Goal: Contribute content: Add original content to the website for others to see

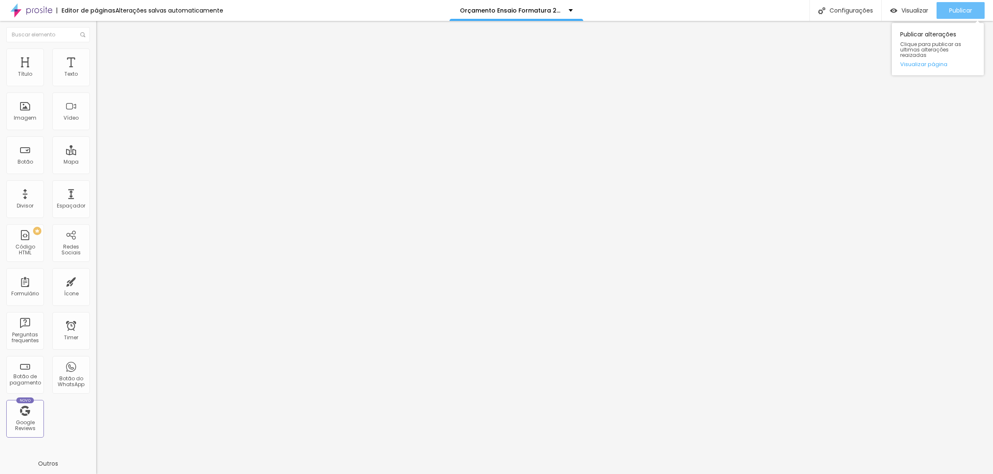
click at [954, 11] on span "Publicar" at bounding box center [960, 10] width 23 height 7
click at [957, 7] on span "Publicar" at bounding box center [960, 10] width 23 height 7
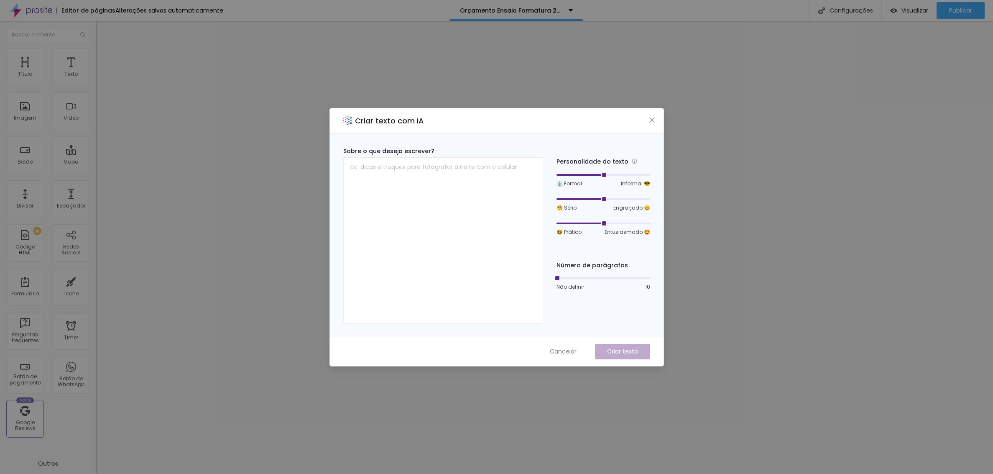
click at [650, 118] on icon "close" at bounding box center [651, 119] width 5 height 5
click at [413, 202] on textarea at bounding box center [443, 240] width 200 height 166
paste textarea "Nós contamos histórias e imortalizamos a felicidade, registramos o verdadeiro a…"
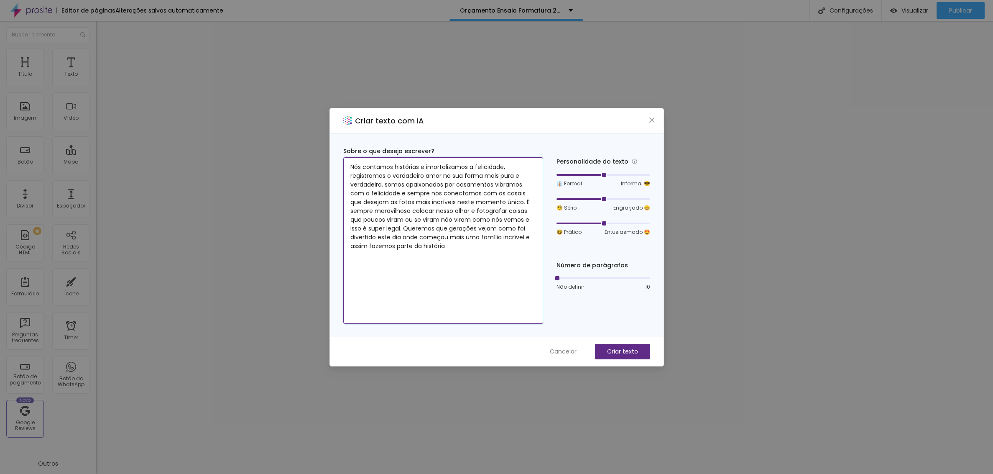
click at [629, 174] on div at bounding box center [603, 174] width 94 height 5
click at [622, 199] on div at bounding box center [603, 198] width 94 height 5
click at [616, 196] on div at bounding box center [603, 198] width 94 height 5
click at [610, 198] on div at bounding box center [603, 198] width 94 height 5
click at [611, 198] on div at bounding box center [603, 199] width 94 height 2
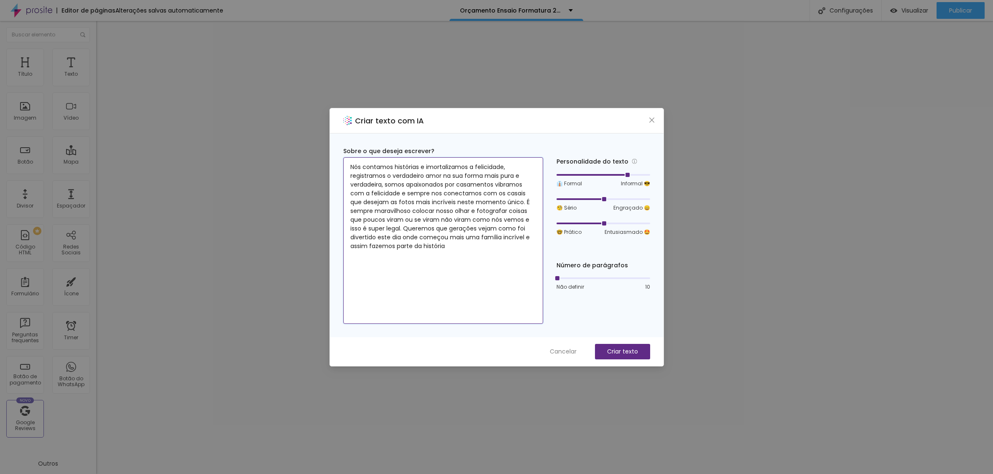
type textarea "Nós contamos histórias e imortalizamos a felicidade, registramos o verdadeiro a…"
click at [614, 199] on div at bounding box center [603, 199] width 94 height 2
click at [612, 199] on div at bounding box center [603, 199] width 94 height 2
click at [617, 199] on div at bounding box center [603, 198] width 94 height 5
click at [610, 350] on p "Criar texto" at bounding box center [622, 351] width 31 height 9
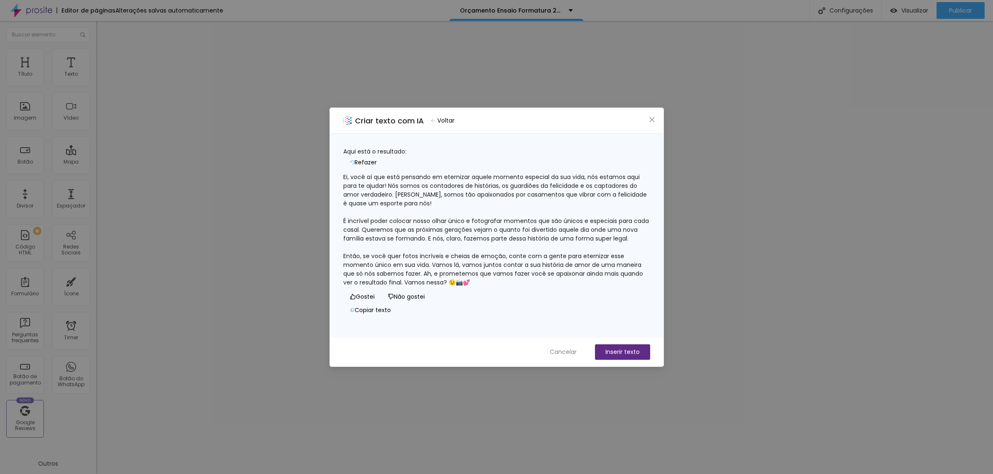
scroll to position [8, 0]
click at [436, 118] on icon "button" at bounding box center [433, 120] width 5 height 4
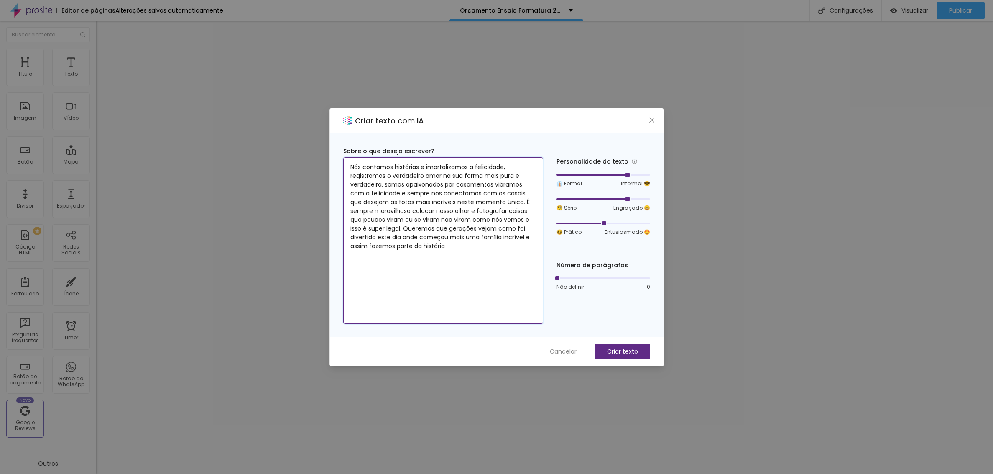
click at [494, 184] on textarea "Nós contamos histórias e imortalizamos a felicidade, registramos o verdadeiro a…" at bounding box center [443, 240] width 200 height 166
click at [503, 194] on textarea "Nós contamos histórias e imortalizamos a felicidade, registramos o verdadeiro a…" at bounding box center [443, 240] width 200 height 166
type textarea "Nós contamos histórias e imortalizamos a felicidade, registramos o verdadeiro a…"
click at [625, 352] on p "Criar texto" at bounding box center [622, 351] width 31 height 9
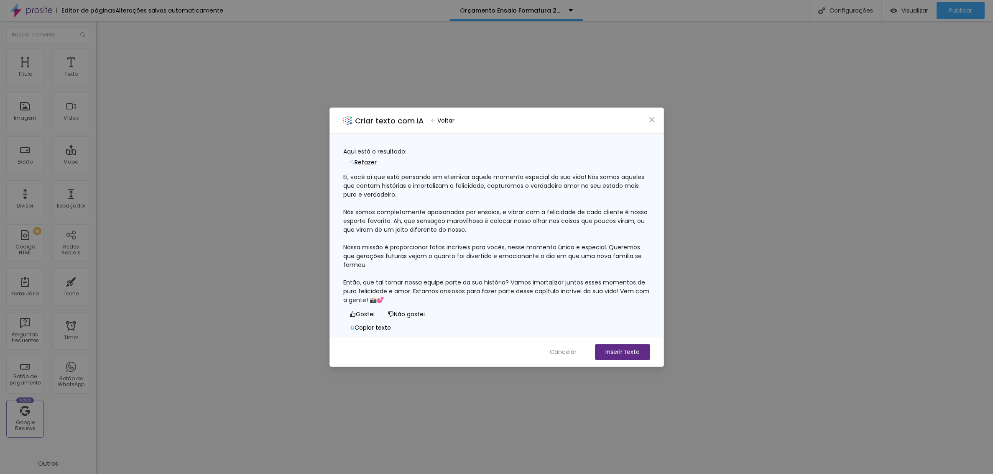
scroll to position [17, 0]
click at [398, 321] on button "Copiar texto" at bounding box center [370, 327] width 54 height 13
click at [377, 158] on span "Refazer" at bounding box center [365, 162] width 22 height 9
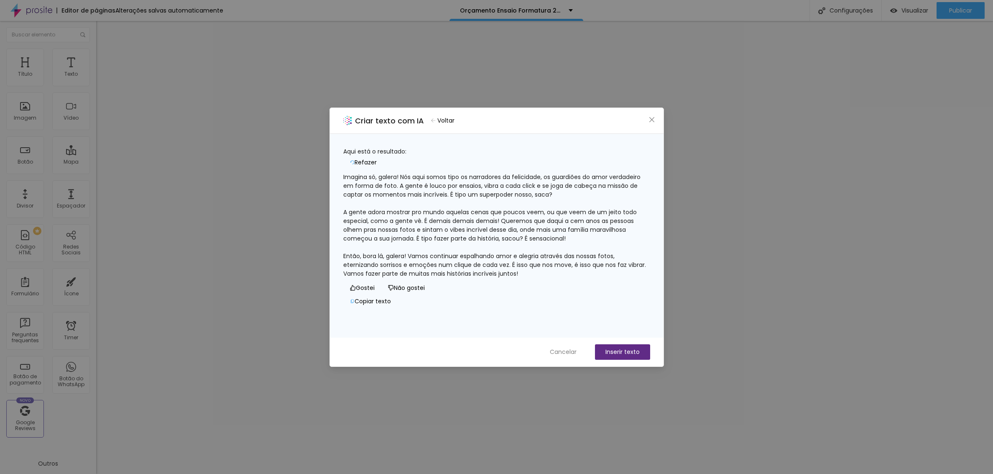
click at [653, 118] on icon "close" at bounding box center [651, 119] width 5 height 5
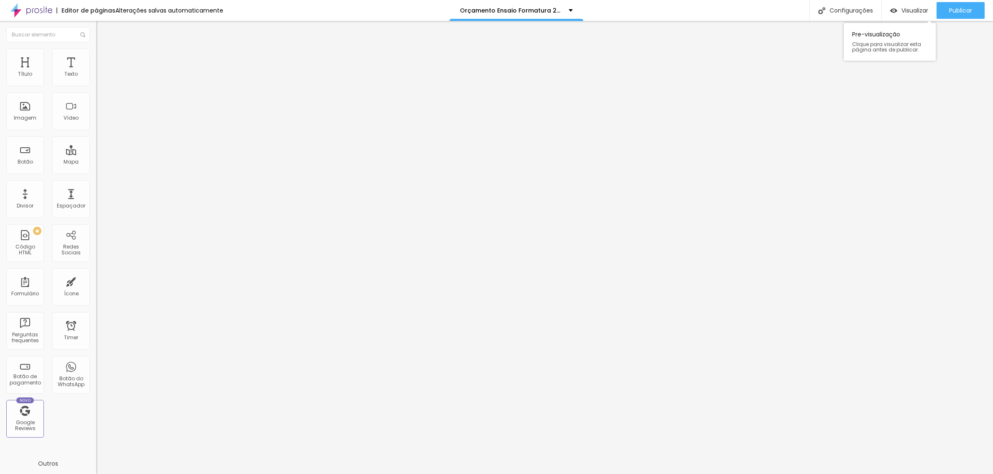
click at [958, 8] on span "Publicar" at bounding box center [960, 10] width 23 height 7
click at [96, 53] on img at bounding box center [100, 52] width 8 height 8
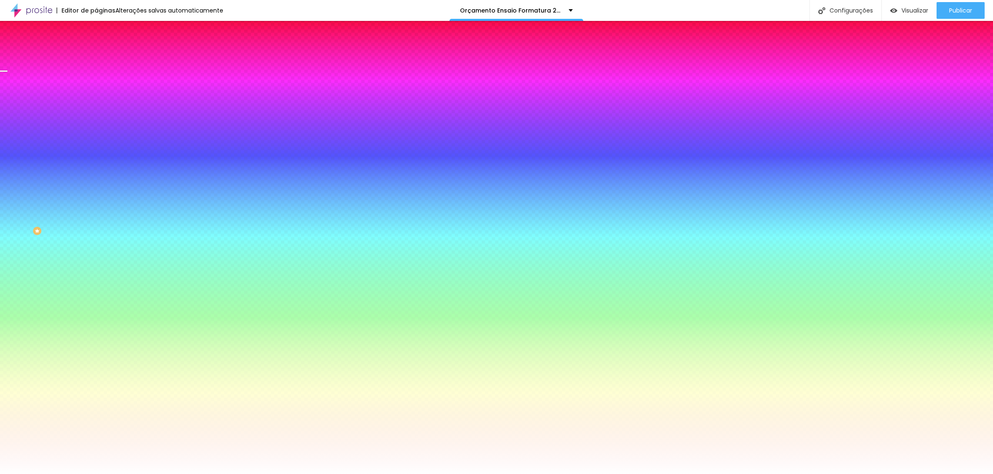
click at [96, 114] on div at bounding box center [144, 114] width 96 height 0
click at [8, 39] on div at bounding box center [4, 38] width 8 height 1
click at [8, 101] on div at bounding box center [4, 99] width 8 height 1
click at [8, 152] on div at bounding box center [3, 151] width 8 height 1
click at [8, 124] on div at bounding box center [3, 122] width 8 height 1
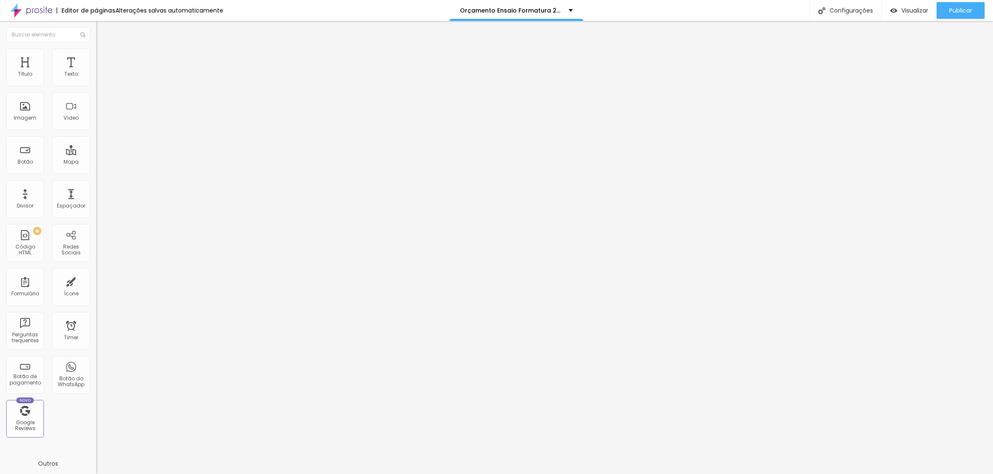
click at [96, 56] on li "Estilo" at bounding box center [144, 52] width 96 height 8
type input "94"
type input "15"
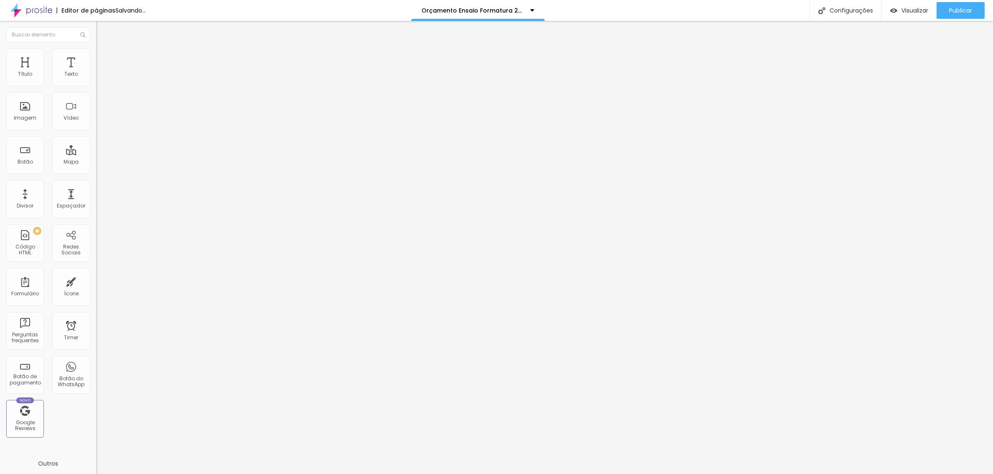
type input "15"
click at [104, 58] on span "Estilo" at bounding box center [110, 54] width 13 height 7
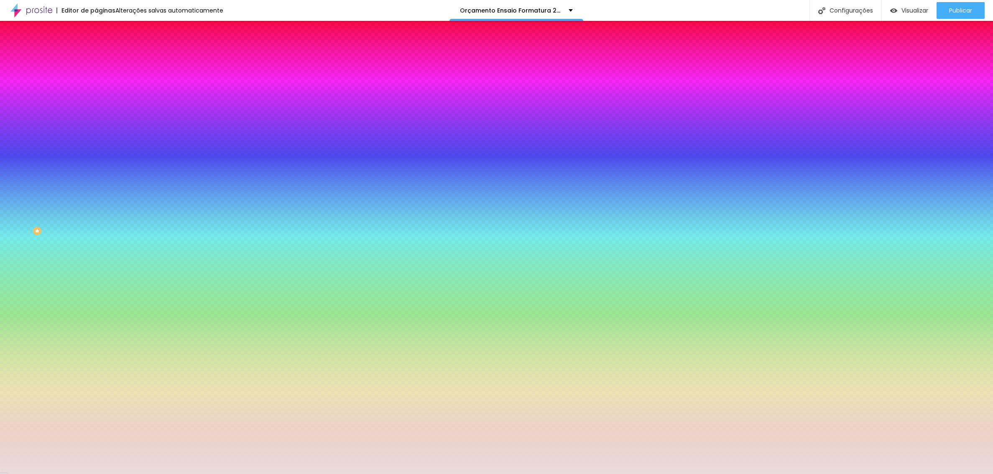
type input "47"
type input "104"
type input "57"
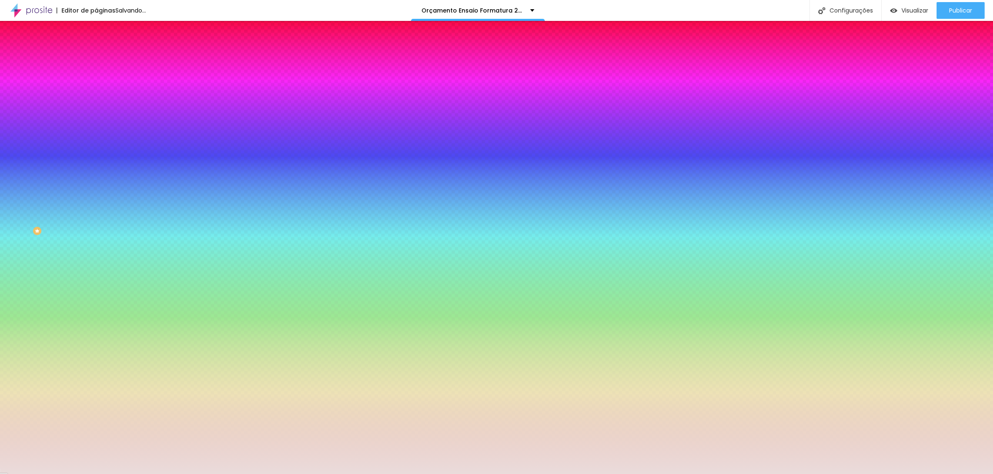
type input "57"
type input "79"
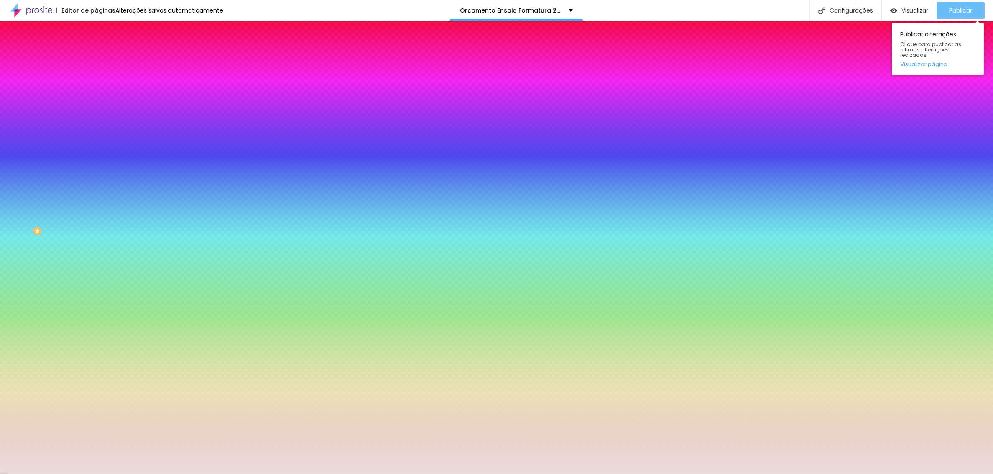
click at [964, 9] on span "Publicar" at bounding box center [960, 10] width 23 height 7
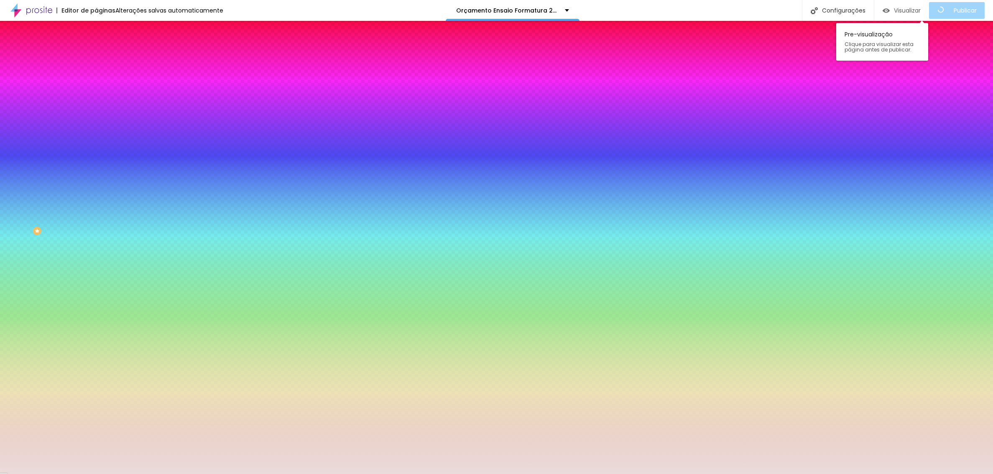
click at [910, 10] on span "Visualizar" at bounding box center [907, 10] width 27 height 7
